Goal: Go to known website: Go to known website

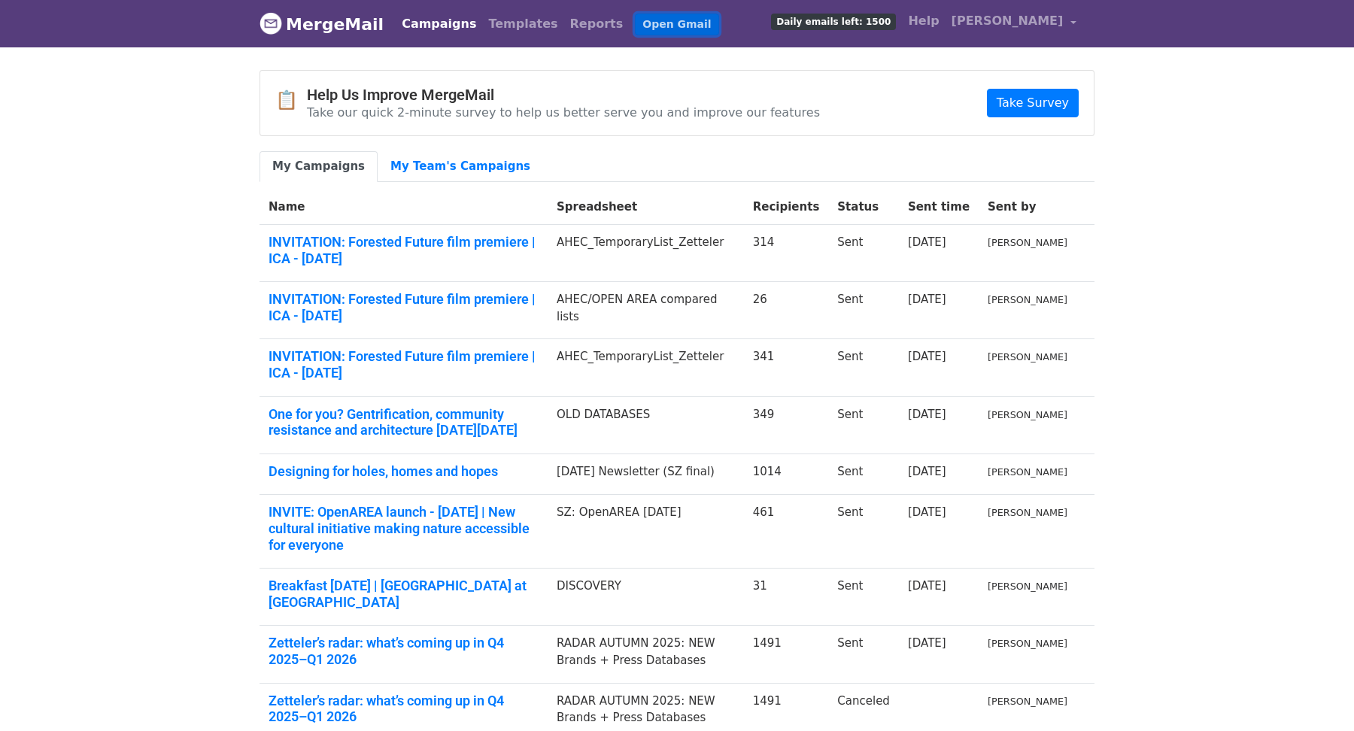
click at [644, 23] on link "Open Gmail" at bounding box center [676, 25] width 83 height 22
click at [283, 25] on link "MergeMail" at bounding box center [321, 24] width 124 height 32
click at [635, 28] on link "Open Gmail" at bounding box center [676, 25] width 83 height 22
